Goal: Check status

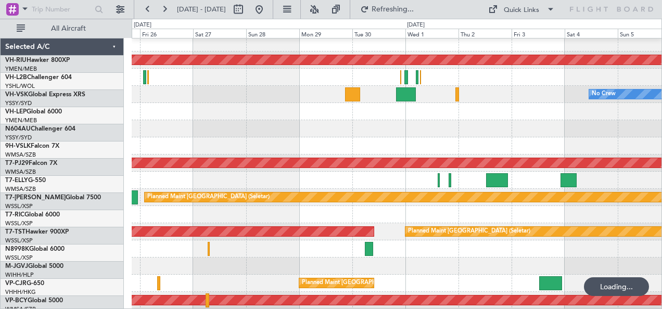
scroll to position [4, 0]
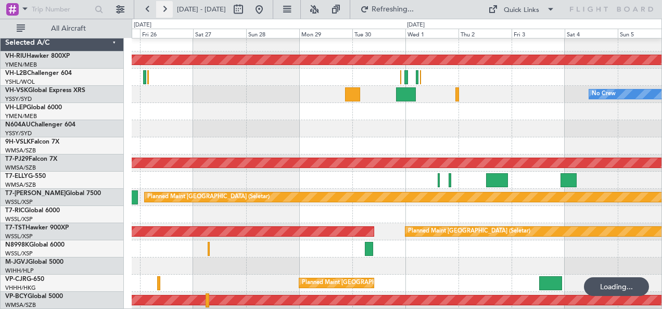
click at [162, 9] on button at bounding box center [164, 9] width 17 height 17
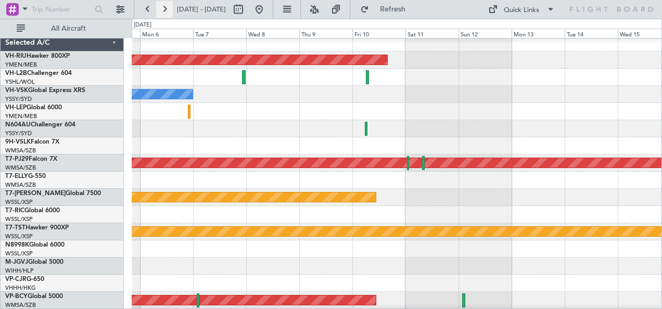
click at [162, 9] on button at bounding box center [164, 9] width 17 height 17
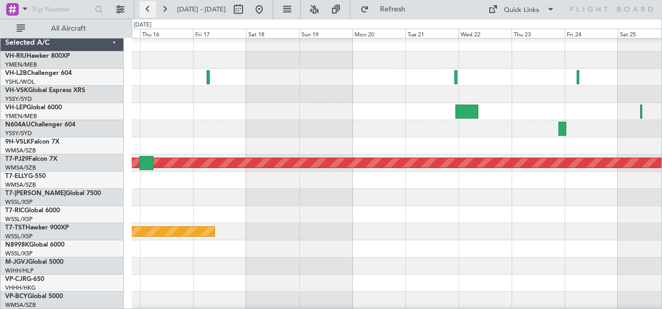
click at [146, 5] on button at bounding box center [148, 9] width 17 height 17
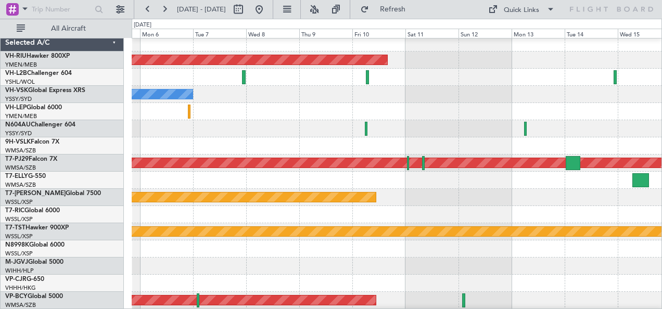
click at [425, 108] on div at bounding box center [397, 111] width 531 height 17
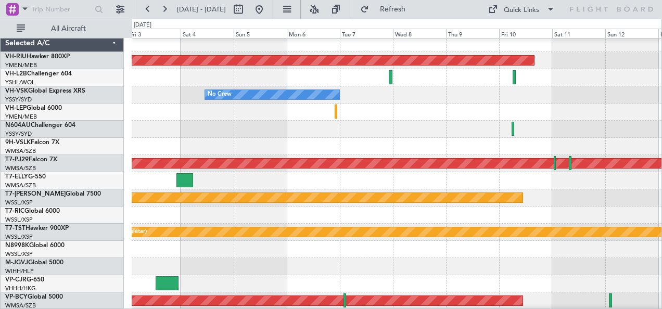
click at [402, 119] on div at bounding box center [397, 112] width 531 height 17
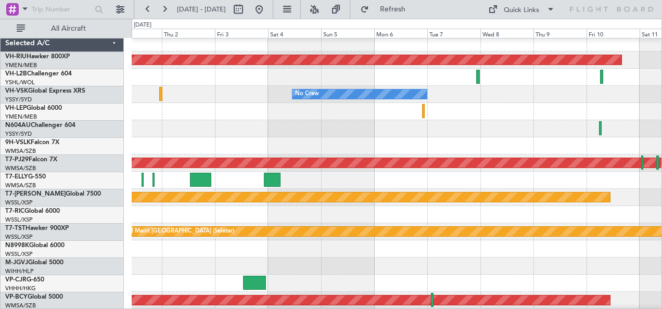
scroll to position [4, 0]
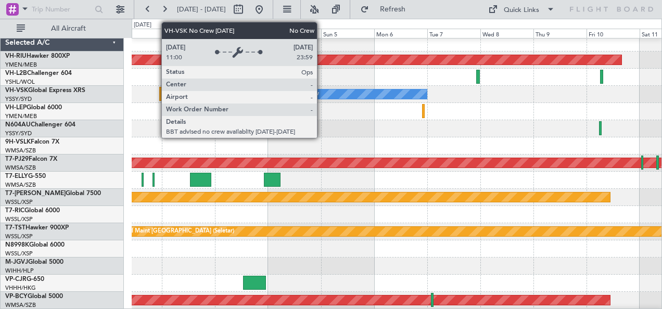
click at [450, 107] on div "Planned Maint [GEOGRAPHIC_DATA] ([GEOGRAPHIC_DATA]) No Crew Planned Maint [GEOG…" at bounding box center [397, 180] width 531 height 292
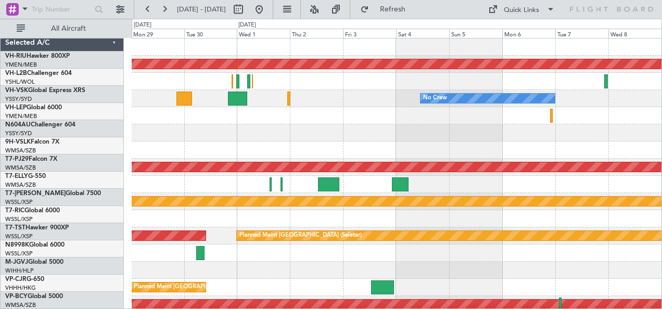
scroll to position [0, 0]
